Goal: Task Accomplishment & Management: Manage account settings

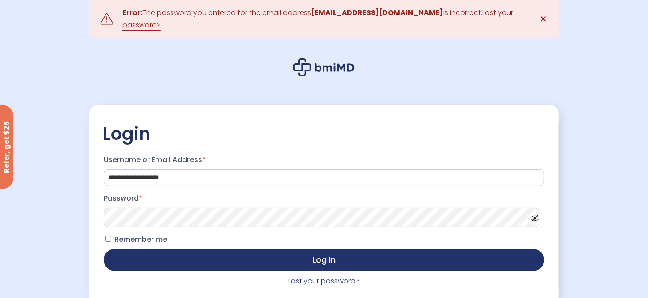
click at [533, 213] on span at bounding box center [532, 216] width 13 height 7
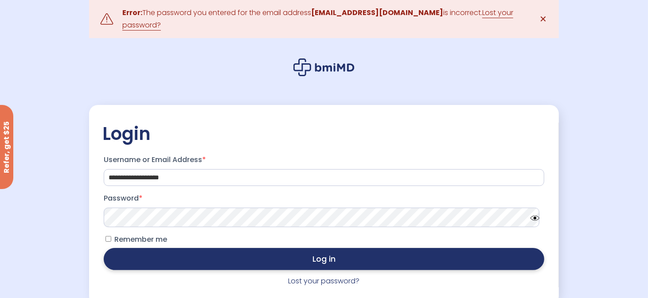
click at [157, 250] on button "Log in" at bounding box center [324, 259] width 441 height 22
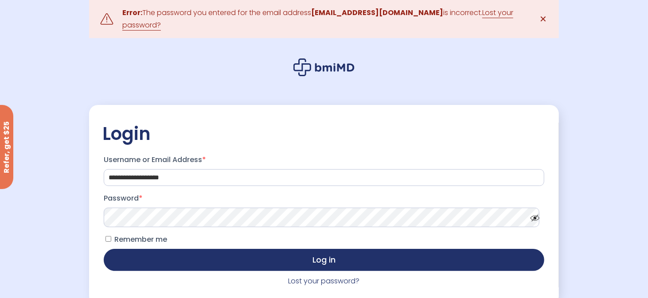
click at [531, 213] on span at bounding box center [532, 216] width 13 height 7
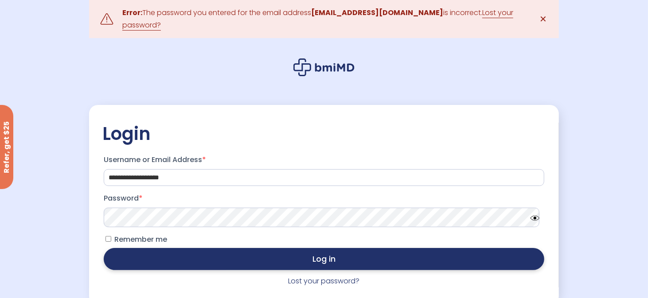
click at [205, 248] on button "Log in" at bounding box center [324, 259] width 441 height 22
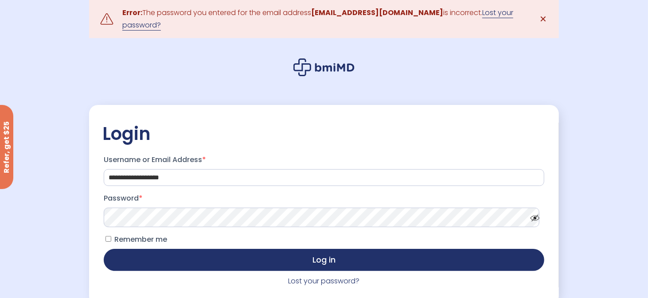
click at [478, 17] on link "Lost your password?" at bounding box center [317, 19] width 391 height 23
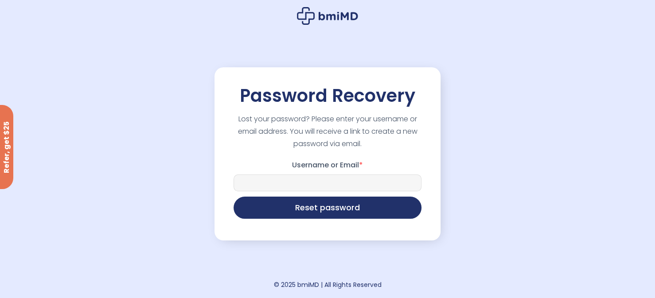
click at [298, 175] on input "Username or Email *" at bounding box center [328, 183] width 188 height 17
type input "**********"
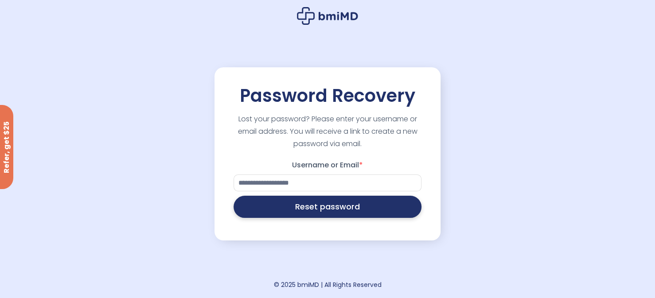
click at [330, 205] on button "Reset password" at bounding box center [328, 207] width 188 height 22
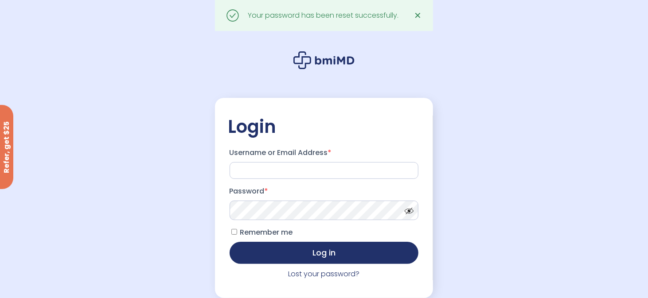
type input "**********"
click at [411, 212] on span at bounding box center [406, 209] width 13 height 7
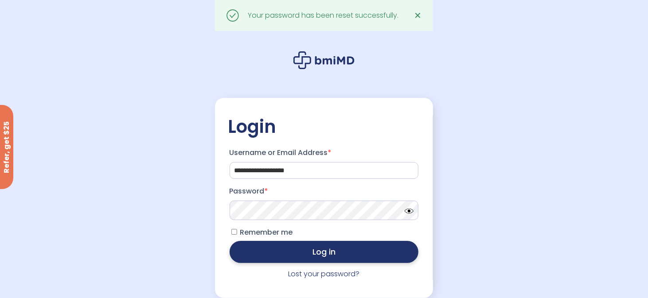
click at [334, 251] on button "Log in" at bounding box center [324, 252] width 189 height 22
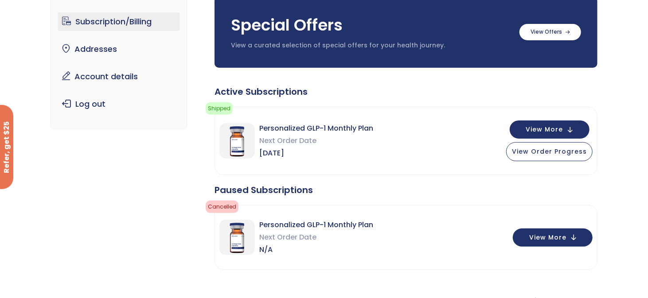
scroll to position [89, 0]
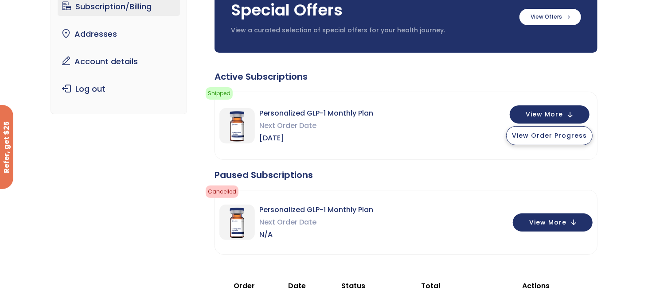
click at [543, 138] on span "View Order Progress" at bounding box center [549, 135] width 75 height 9
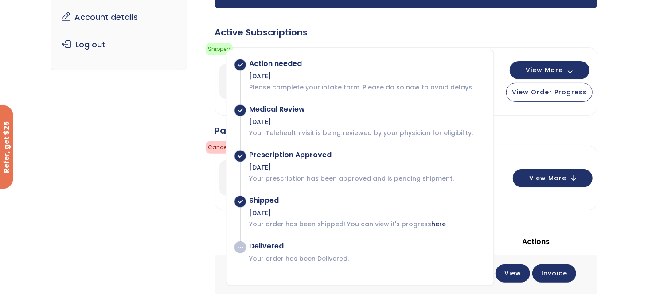
scroll to position [177, 0]
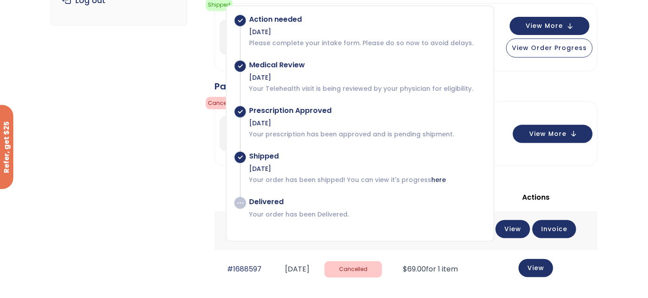
click at [120, 159] on div "Subscription/Billing bmiRewards Addresses Account details Submit a Review Log o…" at bounding box center [325, 172] width 548 height 594
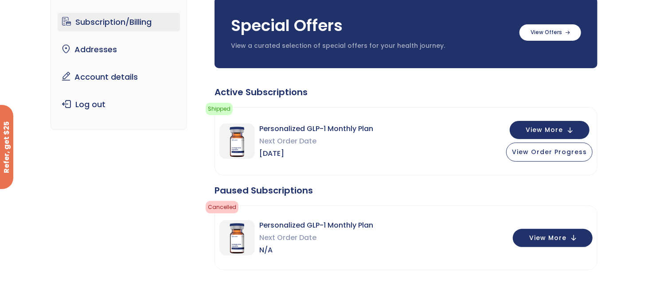
scroll to position [0, 0]
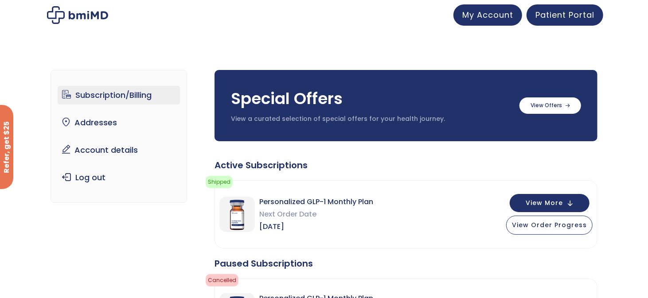
click at [341, 20] on div at bounding box center [324, 14] width 559 height 21
click at [542, 14] on span "Patient Portal" at bounding box center [565, 13] width 59 height 11
